Goal: Ask a question: Seek information or help from site administrators or community

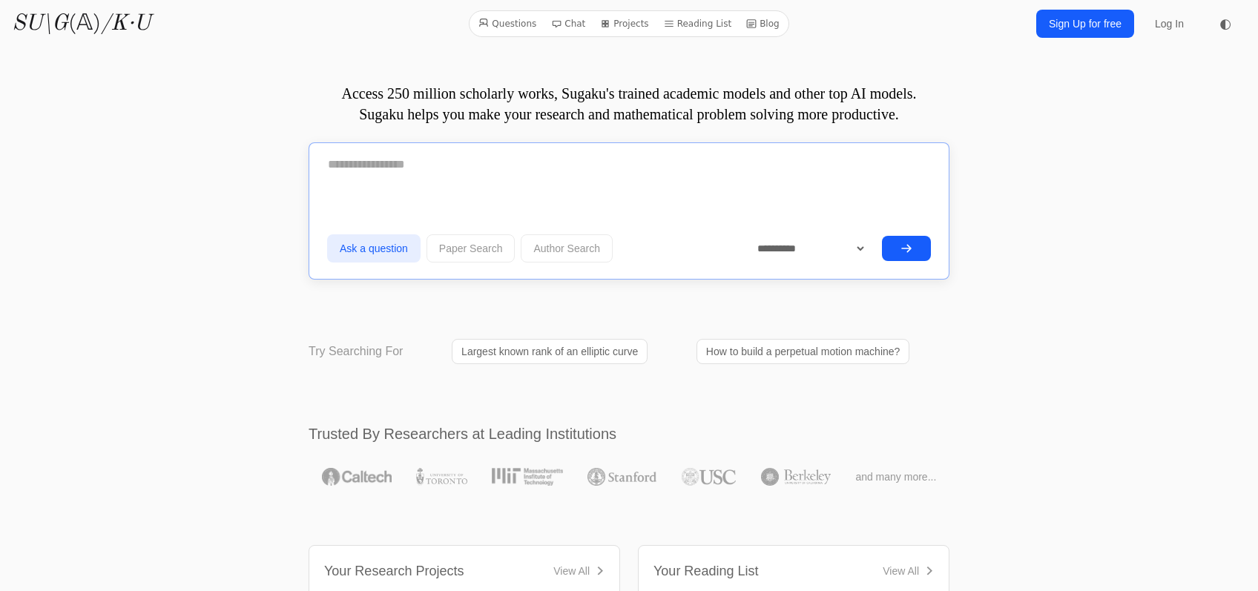
click at [452, 168] on textarea at bounding box center [629, 164] width 604 height 37
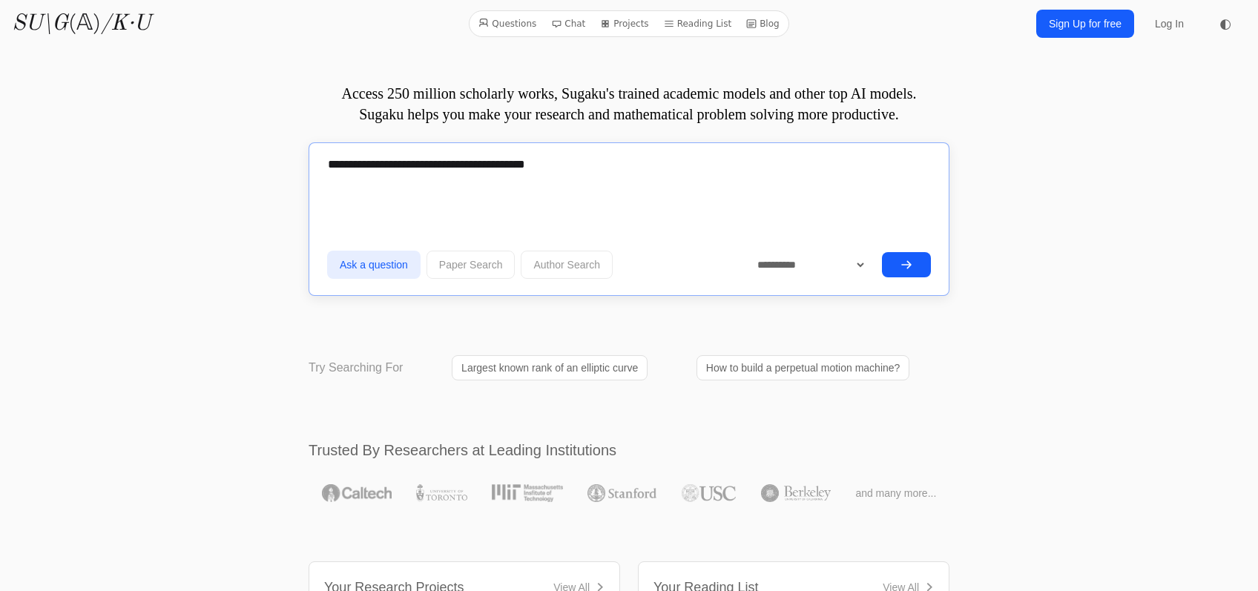
type textarea "**********"
click at [895, 254] on button "submit" at bounding box center [906, 264] width 49 height 25
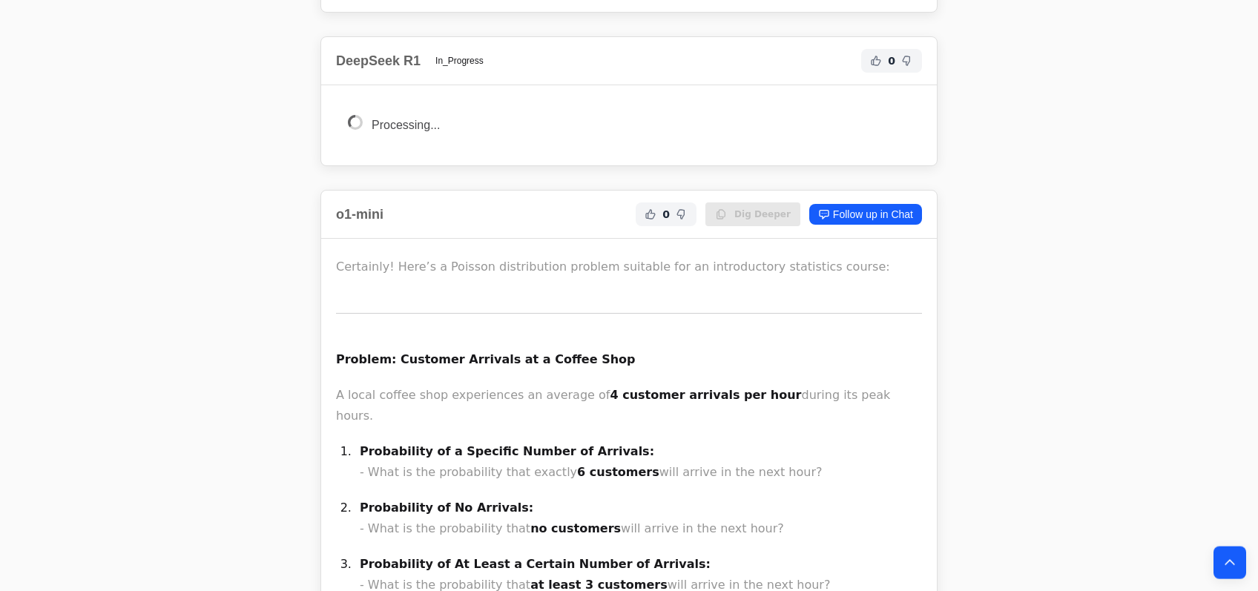
scroll to position [2752, 0]
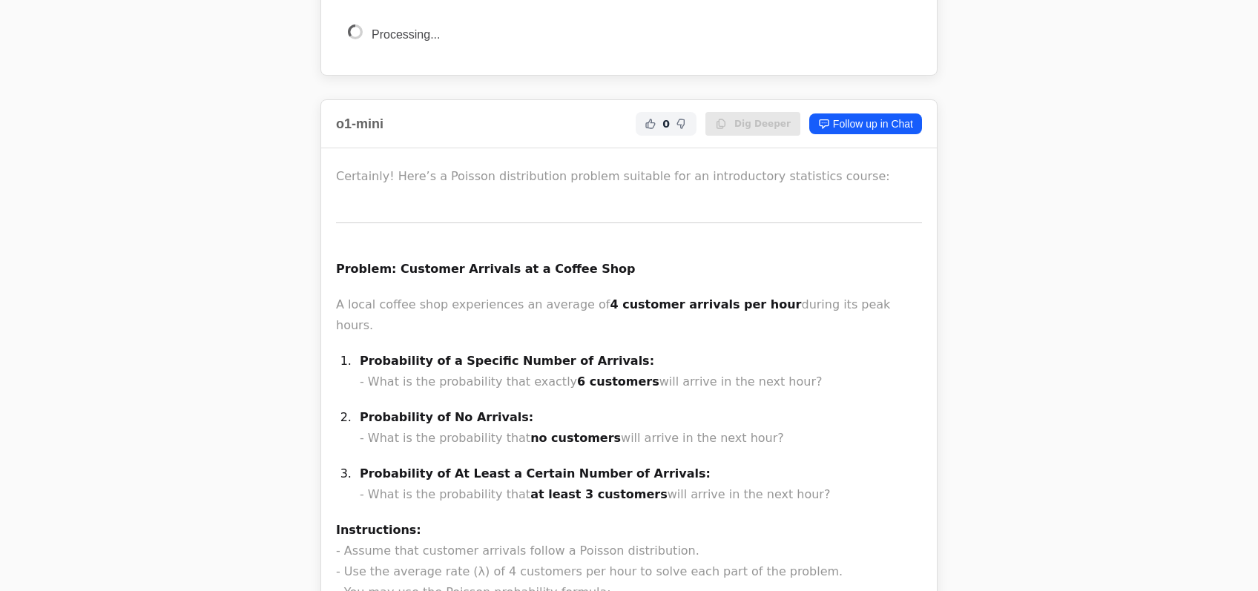
click at [400, 262] on strong "Problem: Customer Arrivals at a Coffee Shop" at bounding box center [485, 269] width 299 height 14
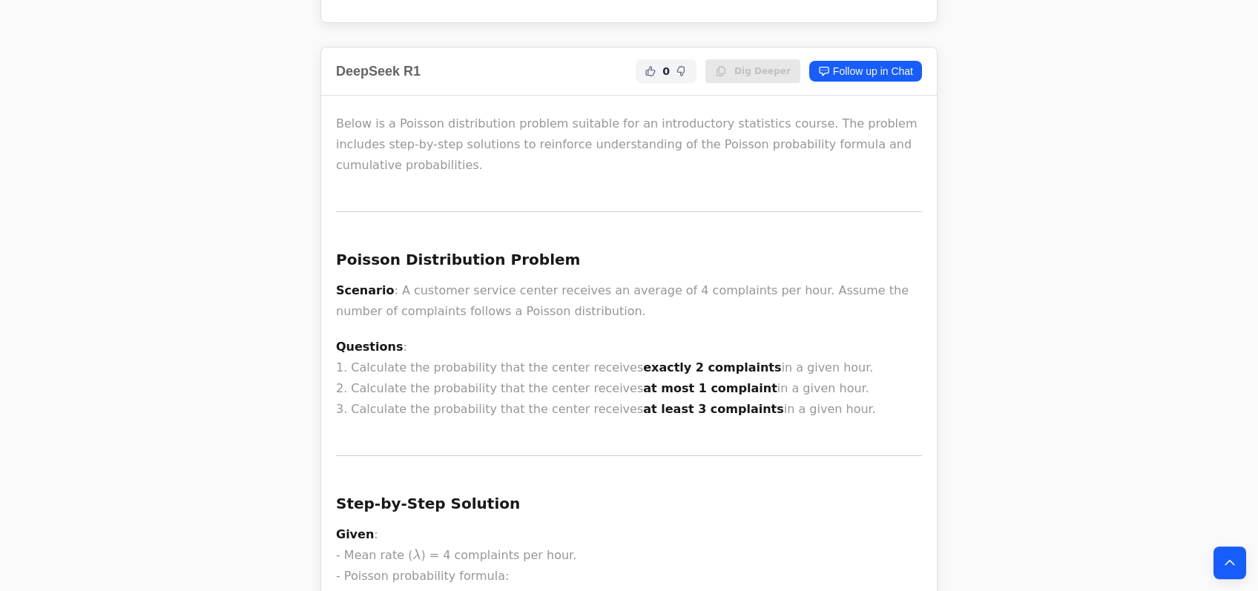
scroll to position [2594, 0]
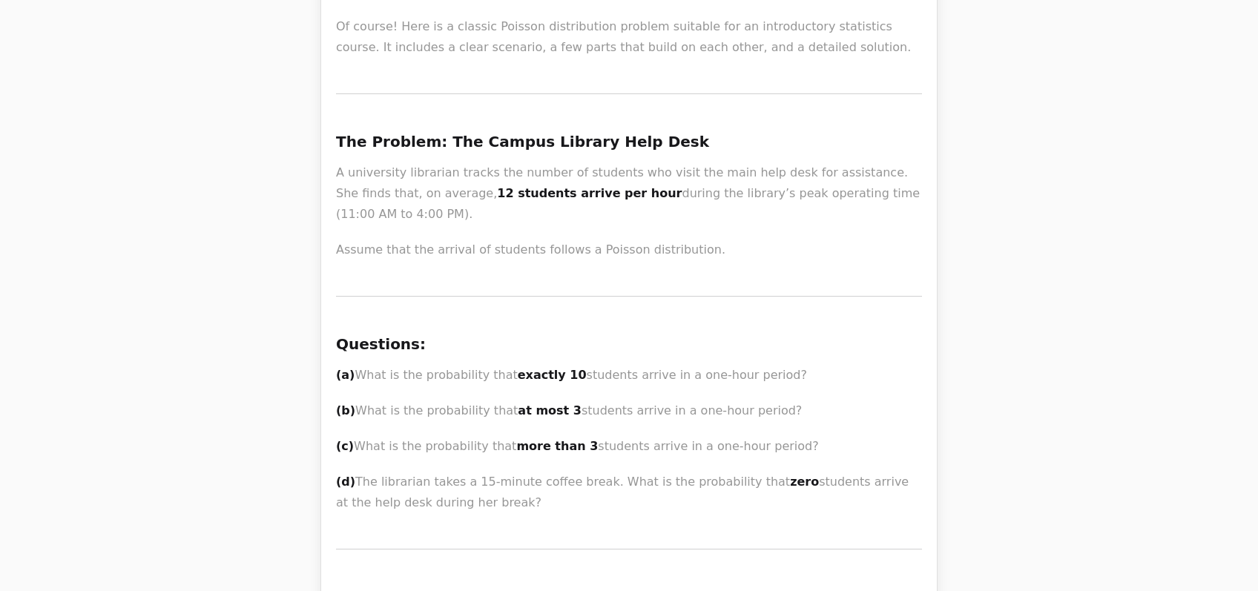
click at [435, 240] on p "Assume that the arrival of students follows a Poisson distribution." at bounding box center [629, 250] width 586 height 21
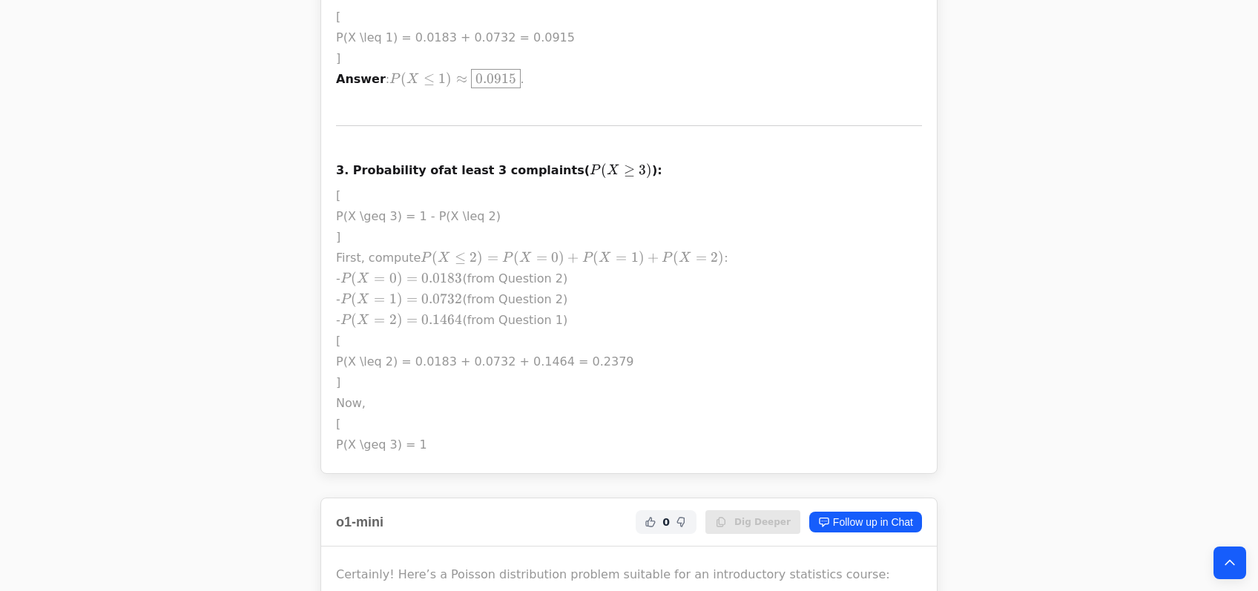
scroll to position [8176, 0]
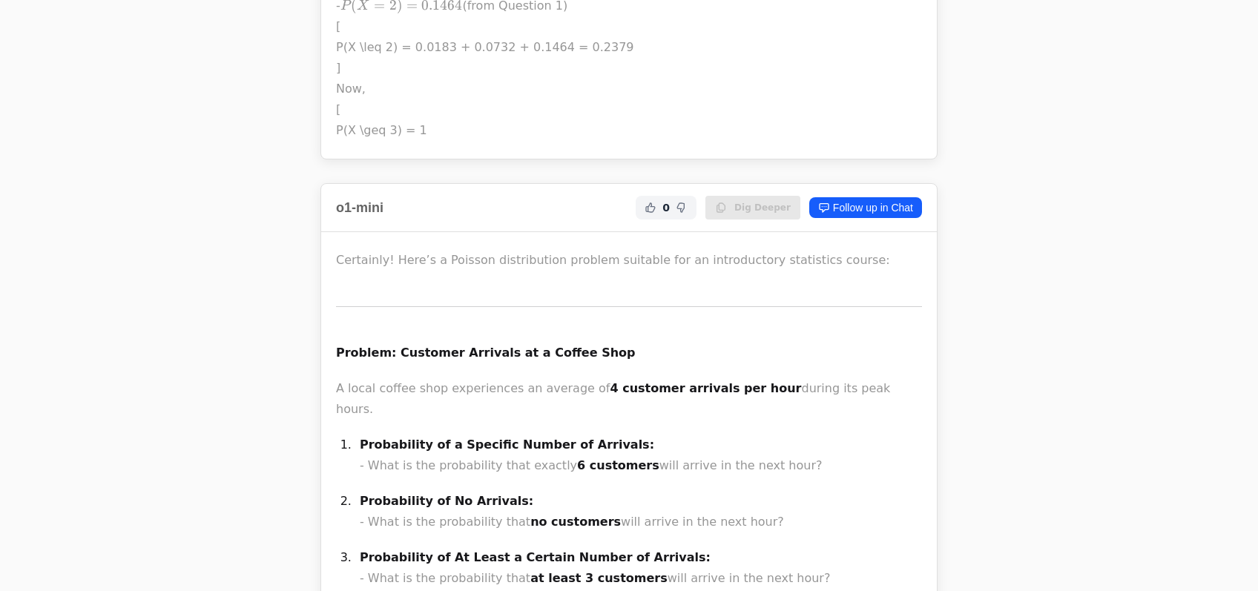
drag, startPoint x: 338, startPoint y: 199, endPoint x: 782, endPoint y: 414, distance: 493.6
click at [761, 547] on p "Probability of At Least a Certain Number of Arrivals: - What is the probability…" at bounding box center [641, 568] width 562 height 42
